Goal: Information Seeking & Learning: Learn about a topic

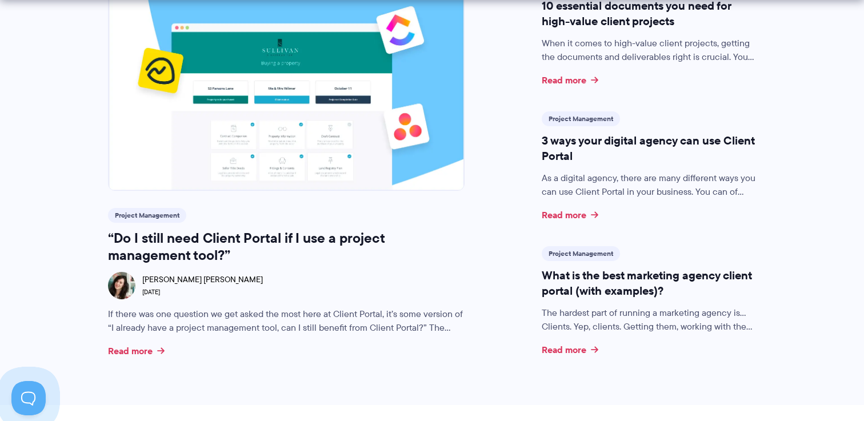
scroll to position [410, 0]
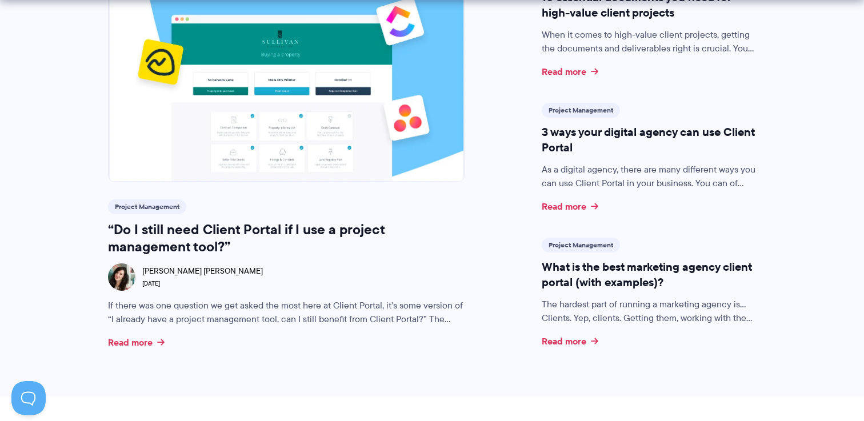
click at [554, 135] on h3 "3 ways your digital agency can use Client Portal" at bounding box center [649, 140] width 215 height 30
click at [576, 115] on span "Project Management" at bounding box center [581, 110] width 78 height 15
click at [576, 110] on link "Project Management" at bounding box center [581, 110] width 65 height 10
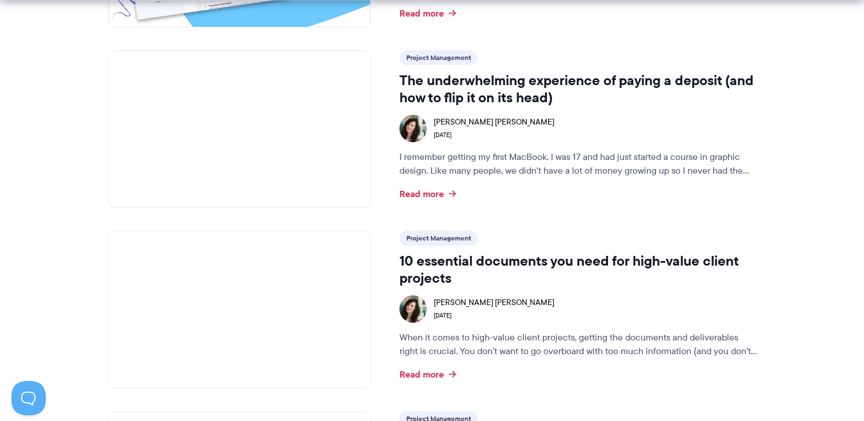
scroll to position [685, 0]
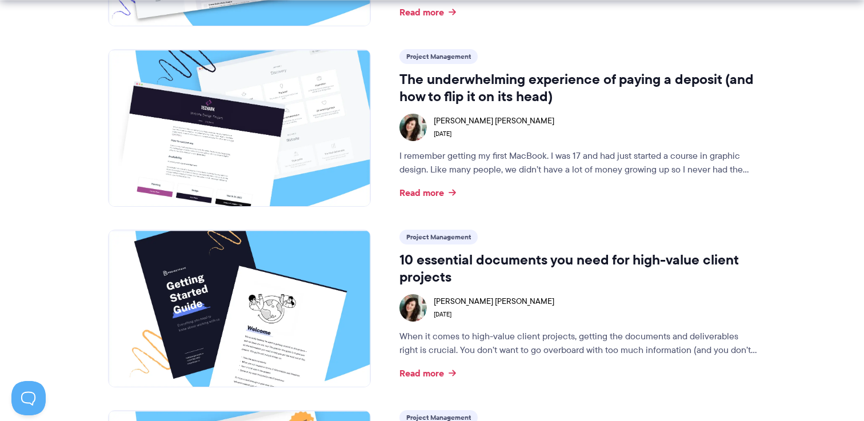
click at [440, 269] on h3 "10 essential documents you need for high-value client projects" at bounding box center [577, 268] width 357 height 34
click at [434, 257] on h3 "10 essential documents you need for high-value client projects" at bounding box center [577, 268] width 357 height 34
click at [315, 294] on img at bounding box center [240, 308] width 262 height 157
click at [435, 370] on link "Read more" at bounding box center [427, 373] width 57 height 9
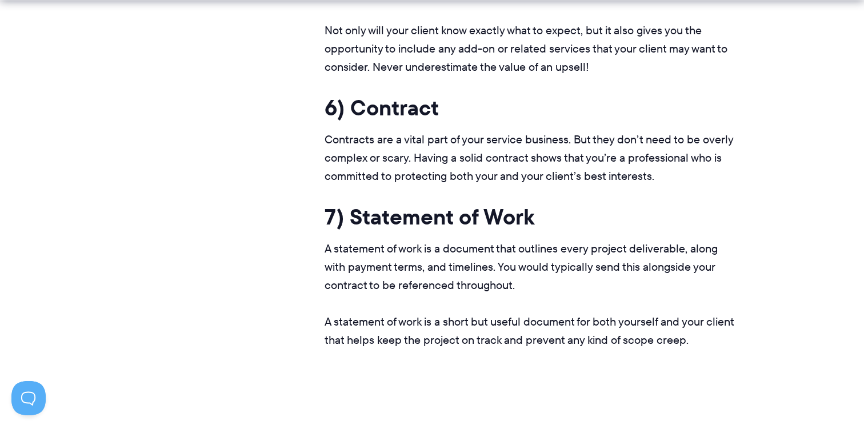
scroll to position [2557, 0]
